Goal: Task Accomplishment & Management: Manage account settings

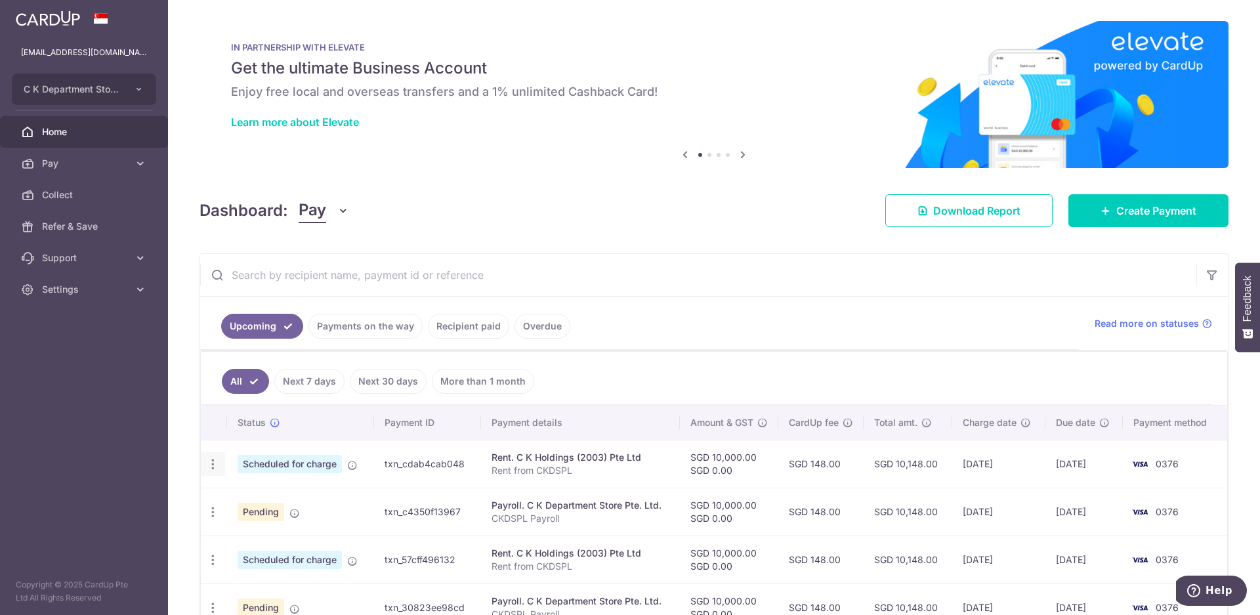
click at [214, 469] on icon "button" at bounding box center [213, 465] width 14 height 14
click at [274, 503] on span "Update payment" at bounding box center [282, 500] width 89 height 16
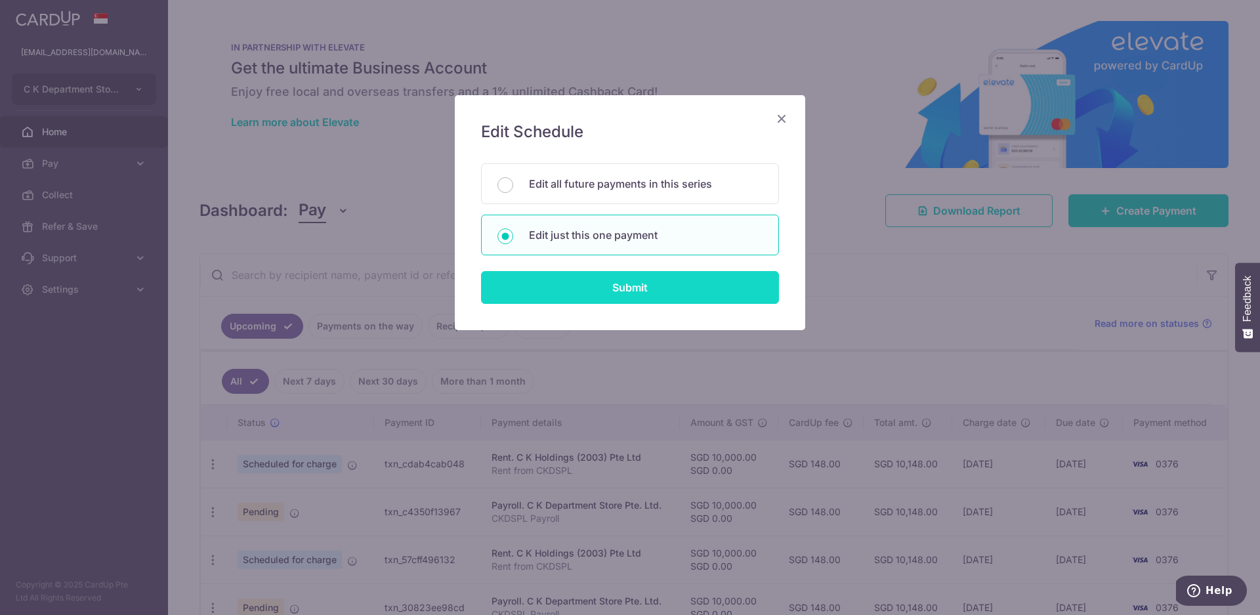
click at [675, 294] on input "Submit" at bounding box center [630, 287] width 298 height 33
radio input "true"
type input "10,000.00"
type input "0.00"
type input "11/09/2025"
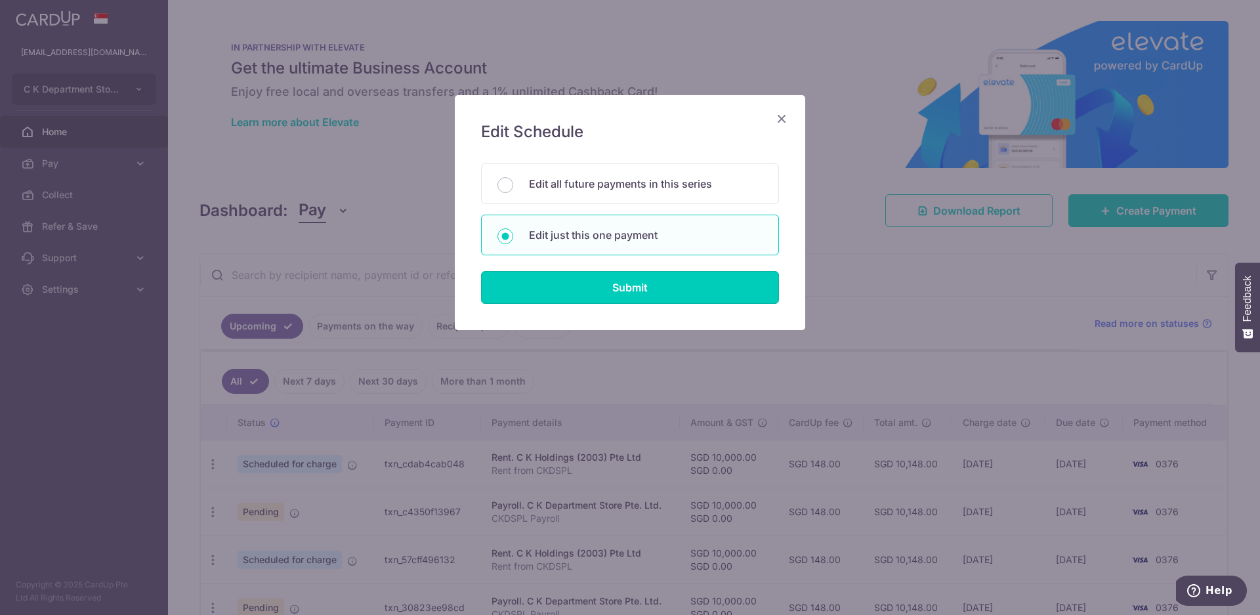
type input "Rent from CKDSPL"
type input "Rent to CKHPL"
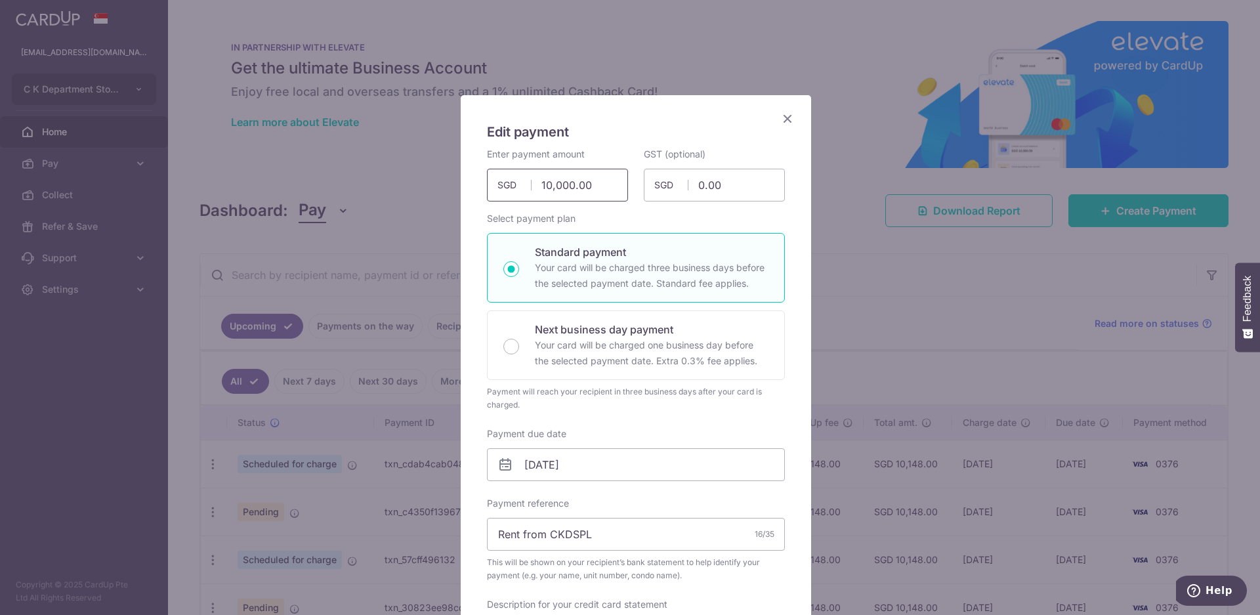
click at [598, 191] on input "10,000.00" at bounding box center [557, 185] width 141 height 33
drag, startPoint x: 598, startPoint y: 191, endPoint x: 456, endPoint y: 177, distance: 142.4
click at [461, 177] on div "Edit payment By clicking apply, you will make changes to all payments to C K Ho…" at bounding box center [636, 587] width 351 height 985
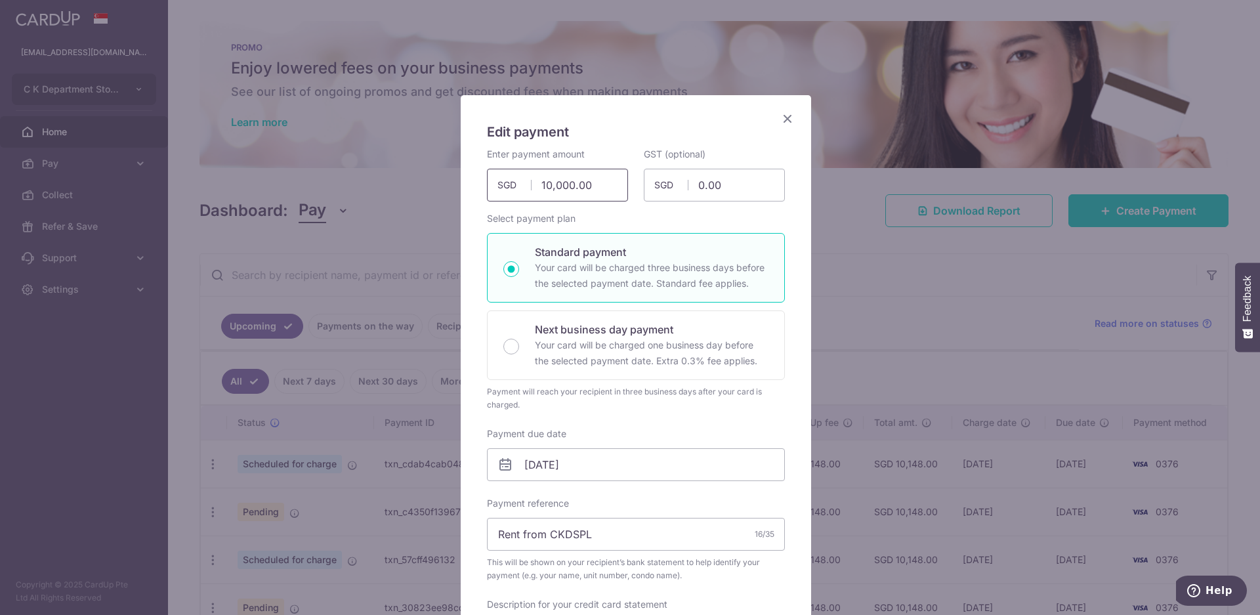
drag, startPoint x: 592, startPoint y: 182, endPoint x: 501, endPoint y: 180, distance: 90.6
click at [501, 180] on div "10,000.00 10000.00 SGD" at bounding box center [557, 185] width 141 height 33
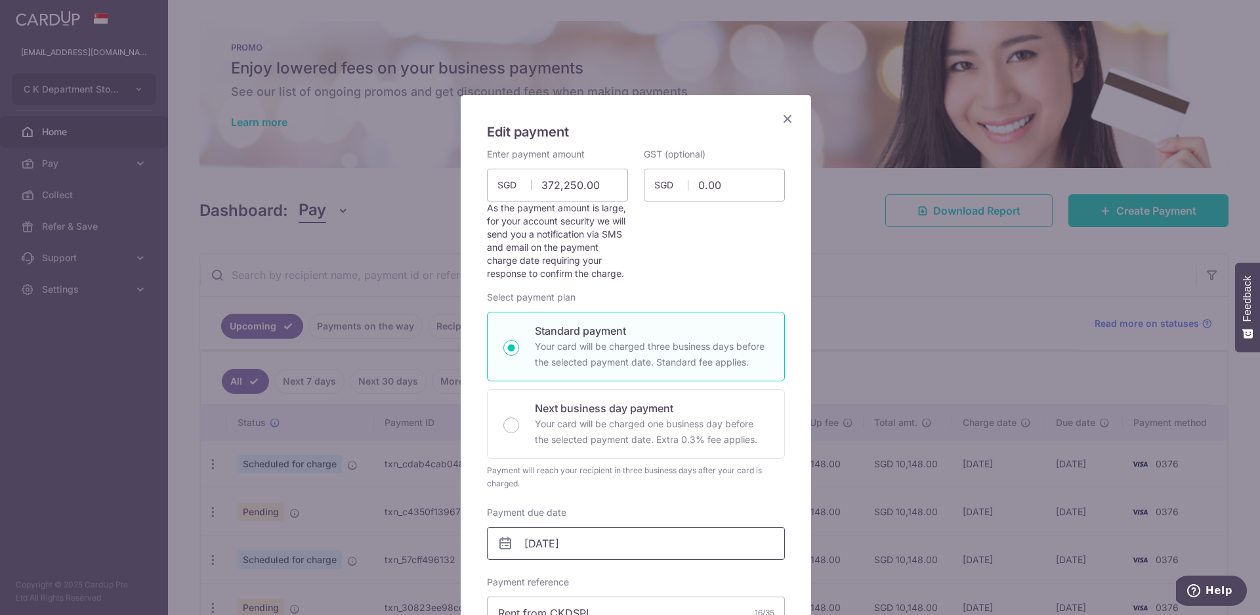
type input "372,250.00"
click at [569, 551] on input "11/09/2025" at bounding box center [636, 543] width 298 height 33
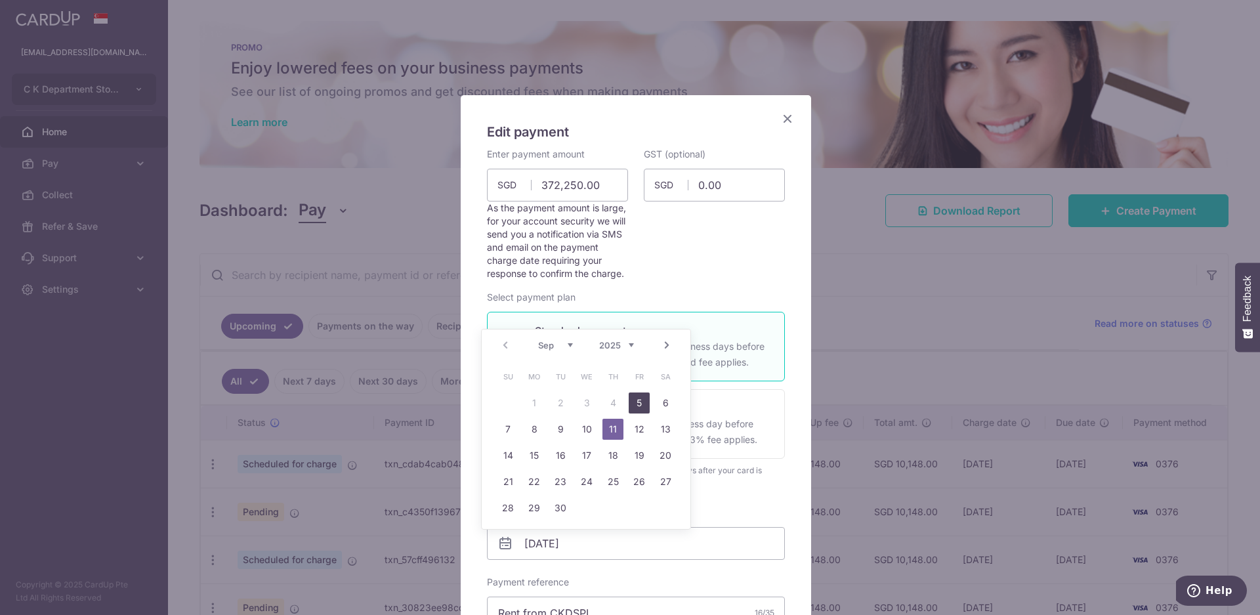
click at [640, 408] on link "5" at bounding box center [639, 403] width 21 height 21
type input "[DATE]"
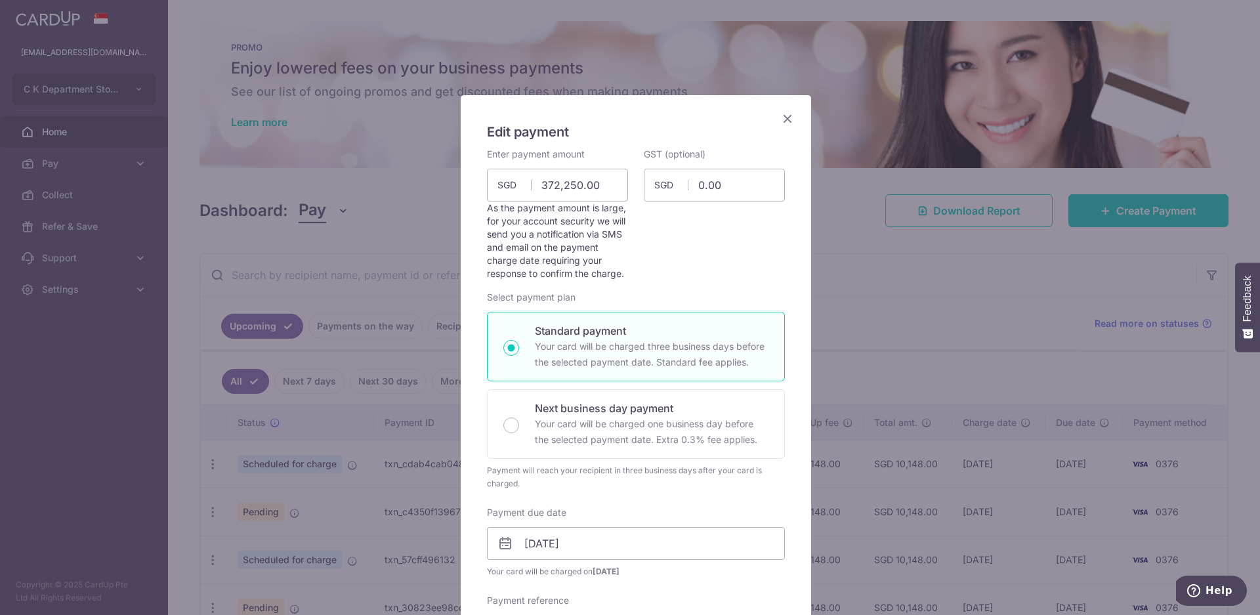
click at [714, 512] on div "Payment due date 05/09/2025 Your card will be charged on 02/09/2025" at bounding box center [636, 542] width 298 height 72
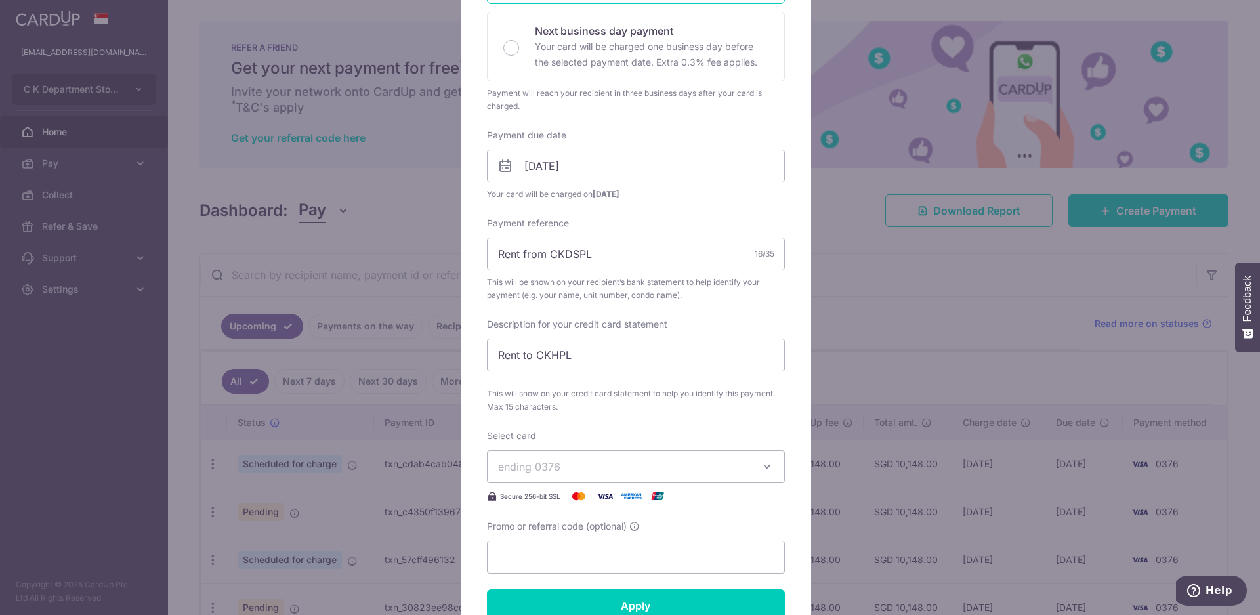
scroll to position [394, 0]
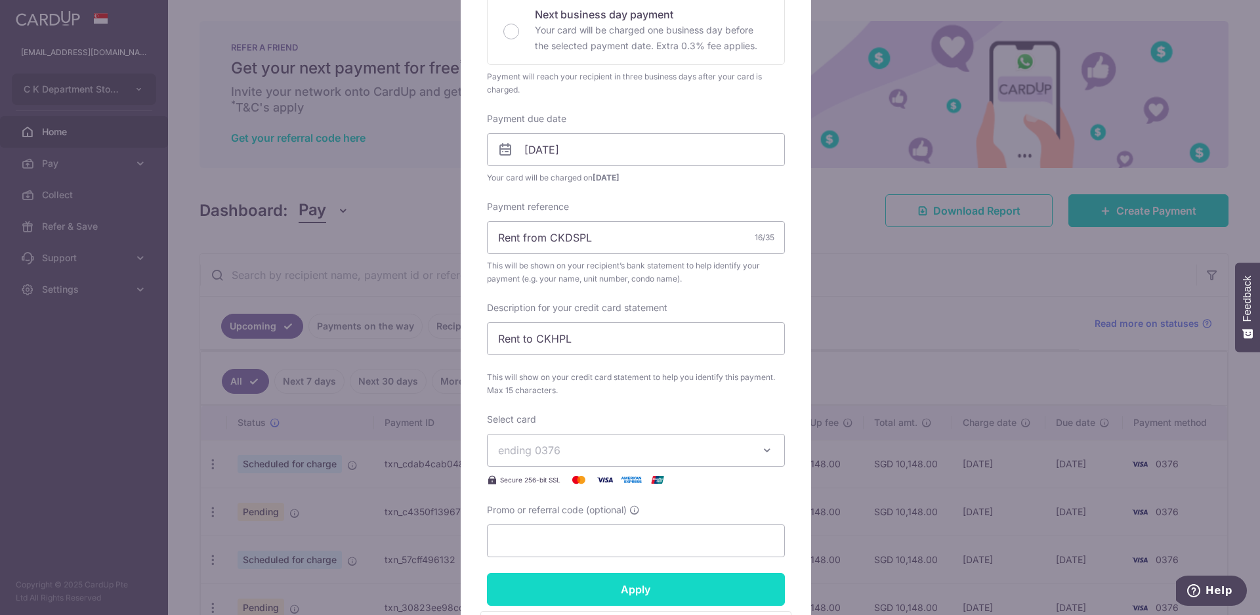
click at [710, 595] on input "Apply" at bounding box center [636, 589] width 298 height 33
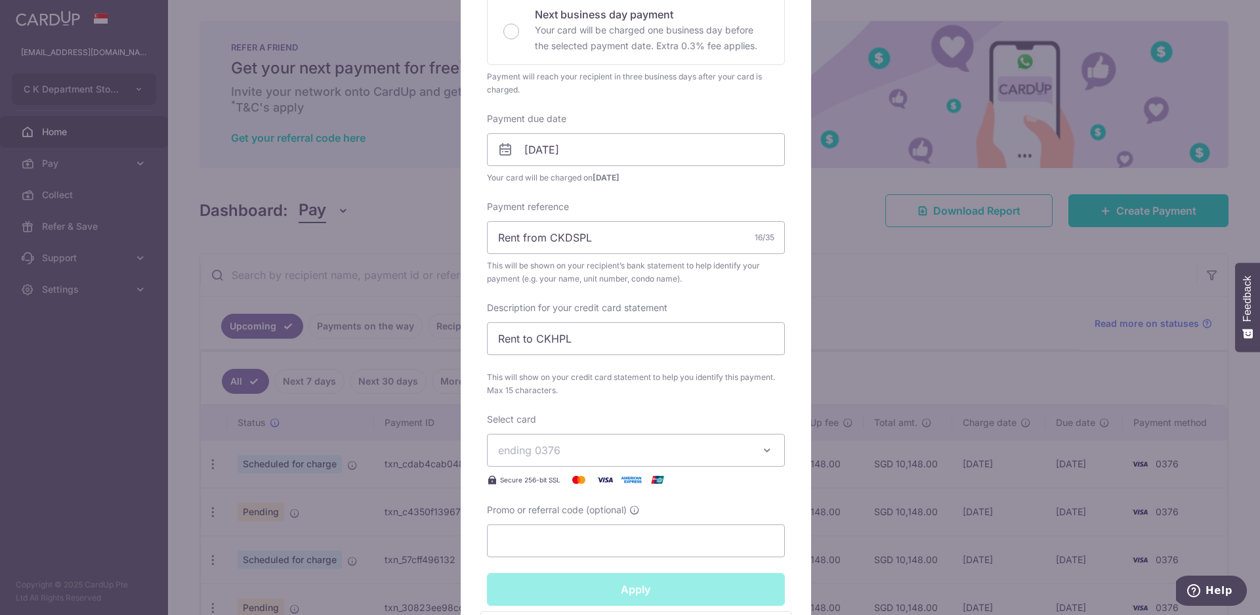
type input "Successfully Applied"
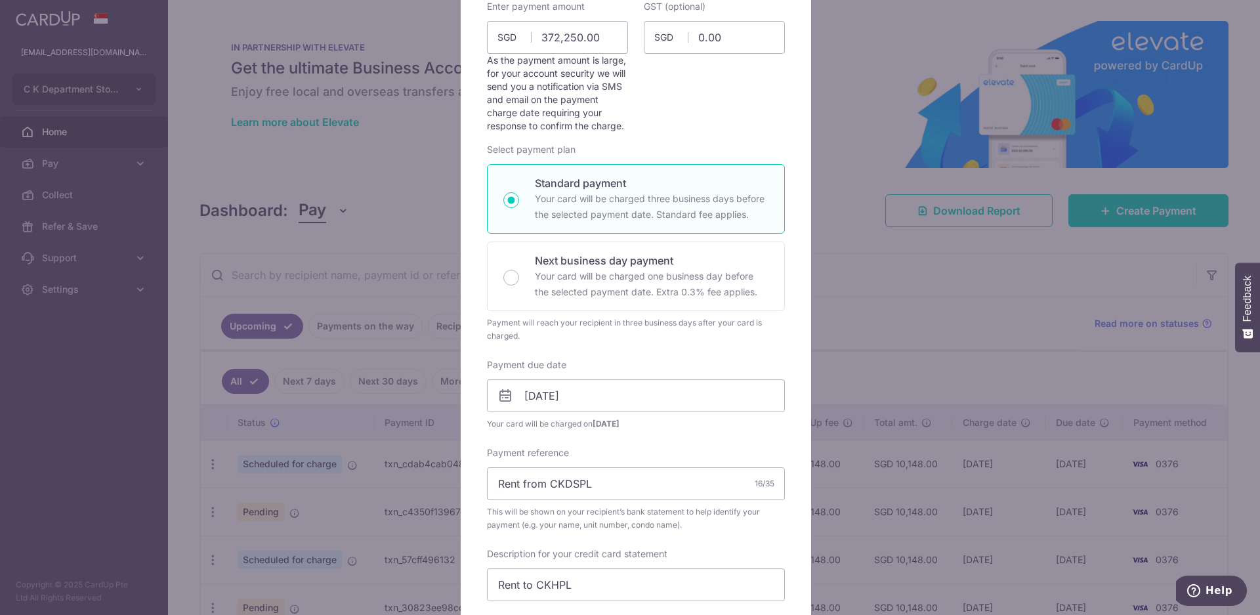
scroll to position [0, 0]
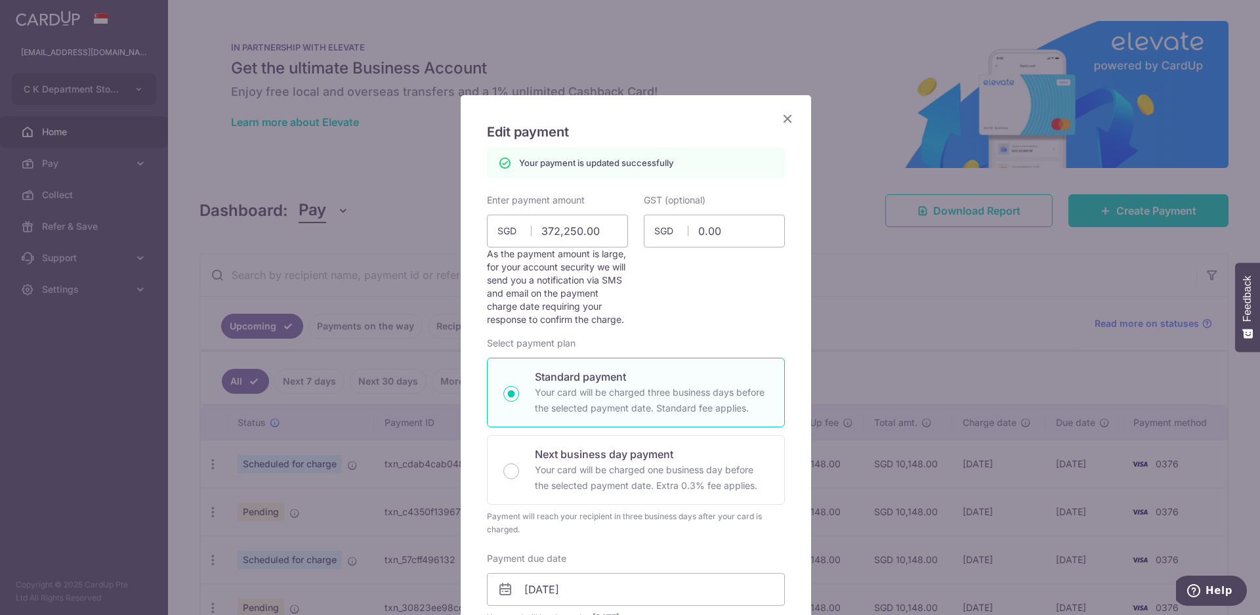
click at [786, 122] on icon "Close" at bounding box center [788, 118] width 16 height 16
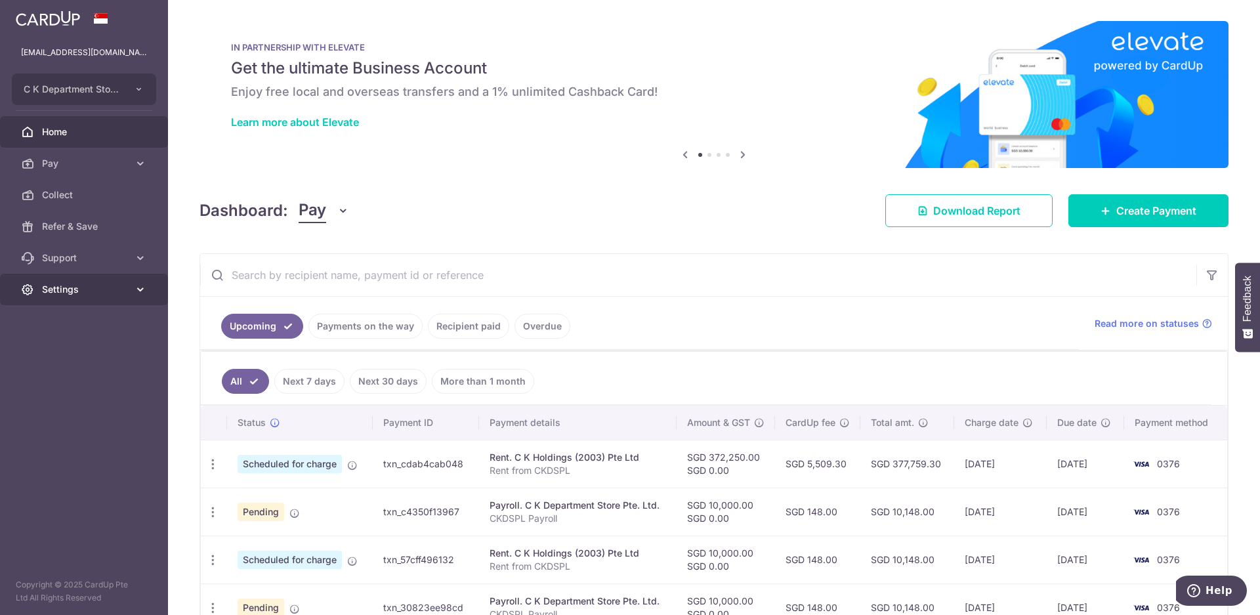
click at [79, 299] on link "Settings" at bounding box center [84, 290] width 168 height 32
click at [84, 356] on span "Logout" at bounding box center [85, 352] width 87 height 13
